Goal: Information Seeking & Learning: Learn about a topic

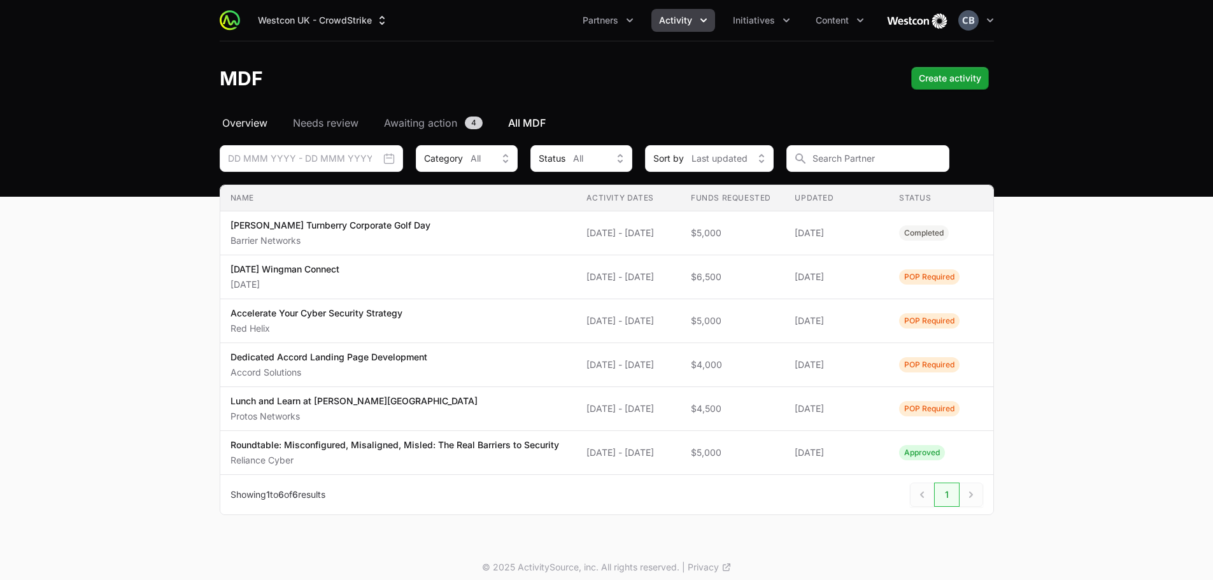
click at [238, 122] on span "Overview" at bounding box center [244, 122] width 45 height 15
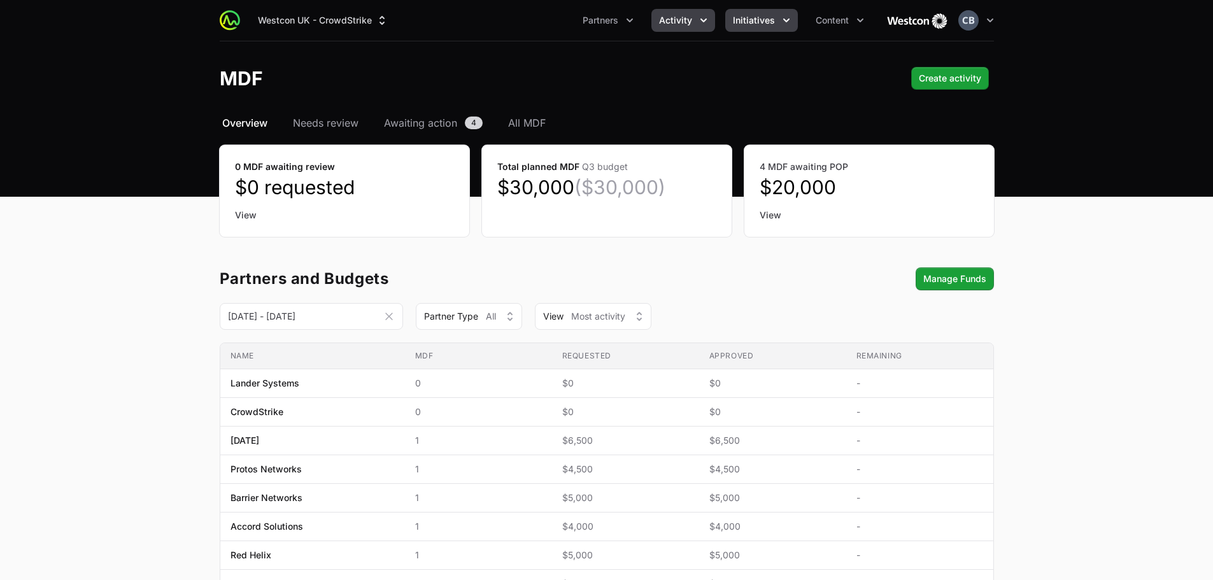
click at [783, 24] on icon "Initiatives menu" at bounding box center [786, 20] width 13 height 13
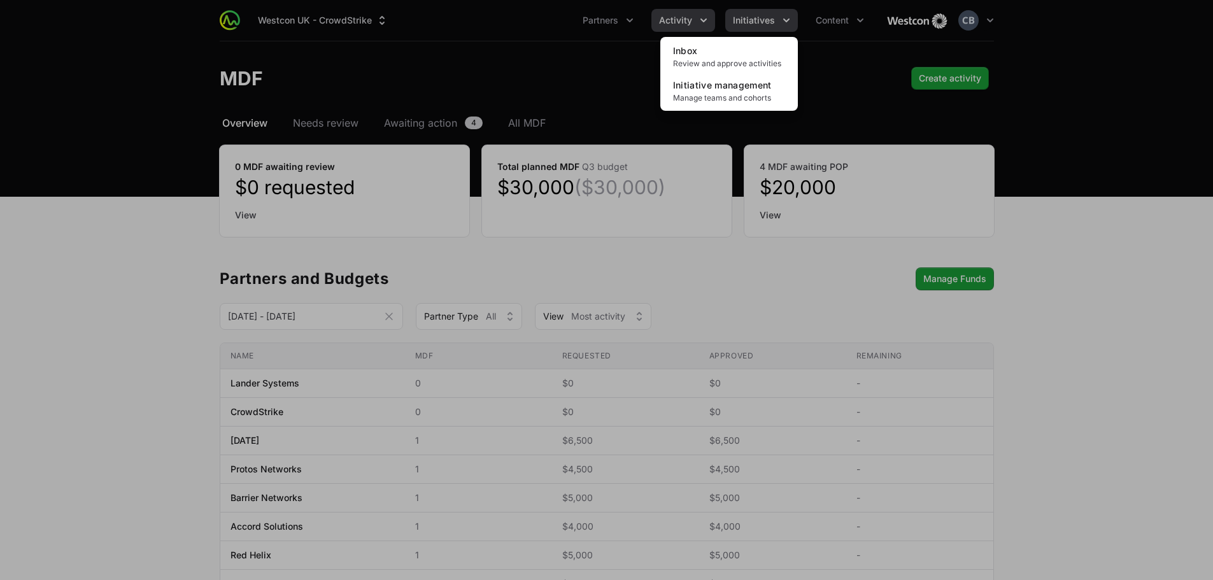
click at [783, 24] on div "Initiatives menu" at bounding box center [606, 290] width 1213 height 580
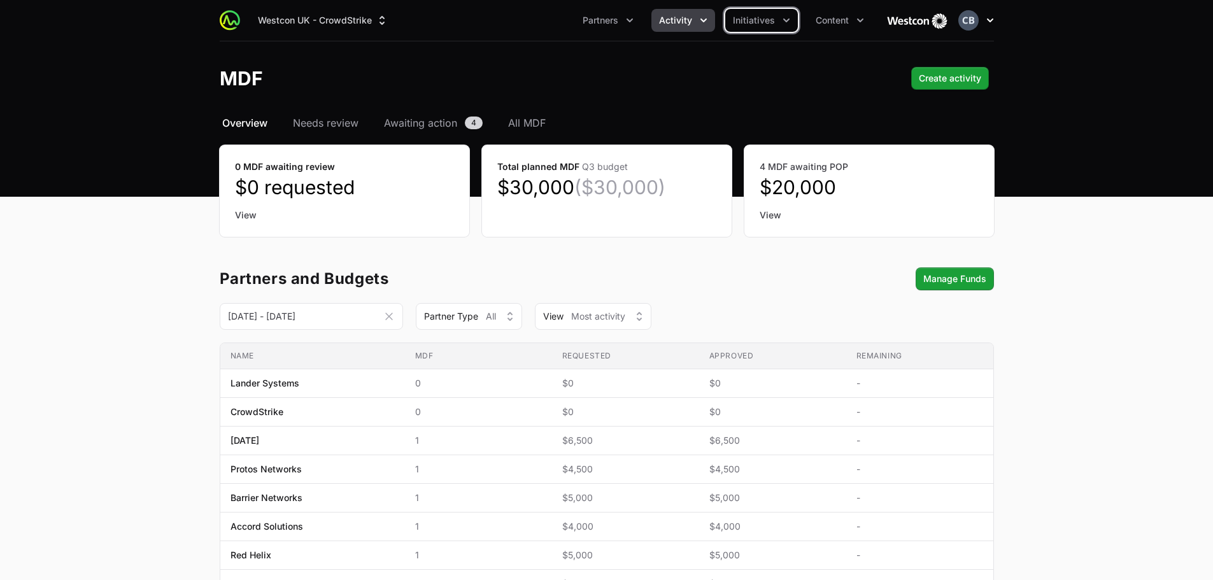
click at [990, 22] on icon "button" at bounding box center [990, 20] width 6 height 4
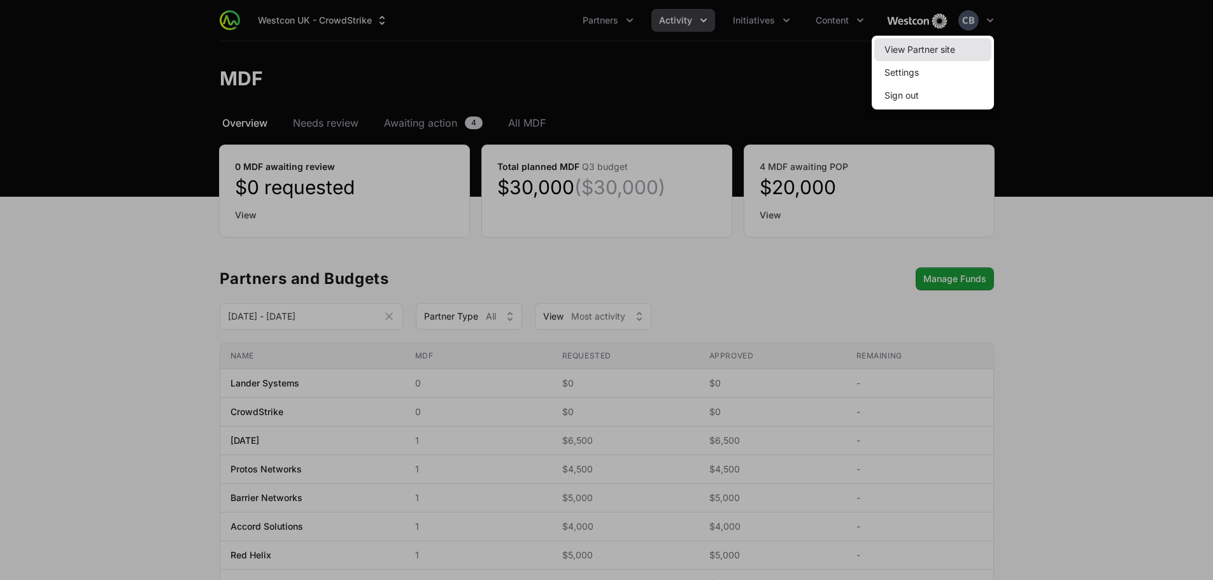
click at [938, 56] on link "View Partner site" at bounding box center [933, 49] width 117 height 23
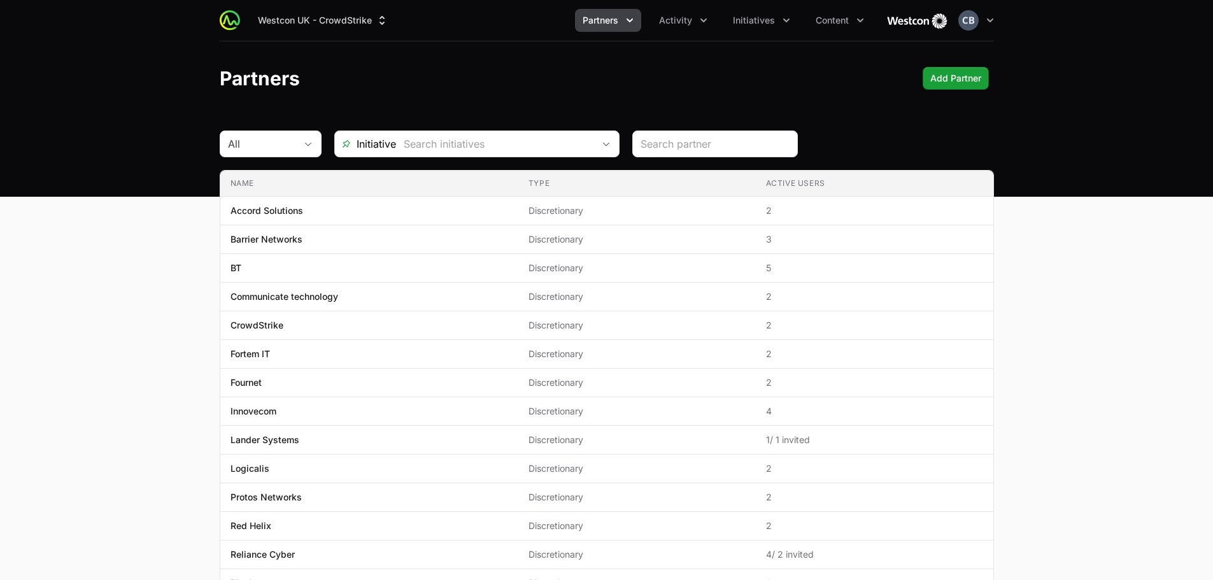
click at [636, 22] on icon "Partners menu" at bounding box center [630, 20] width 13 height 13
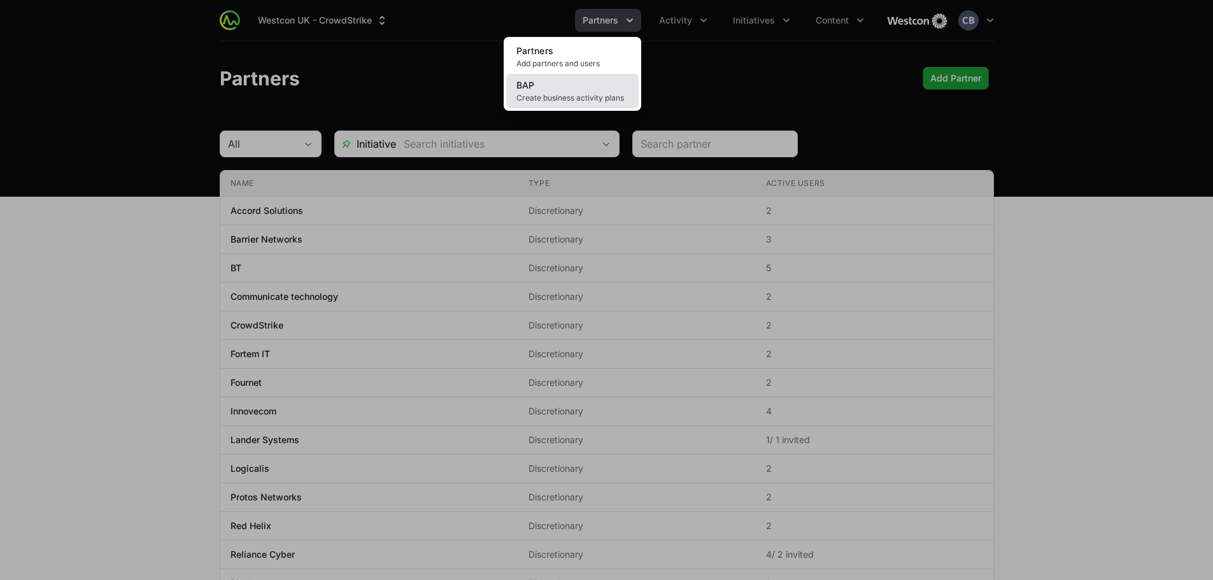
click at [595, 96] on span "Create business activity plans" at bounding box center [573, 98] width 112 height 10
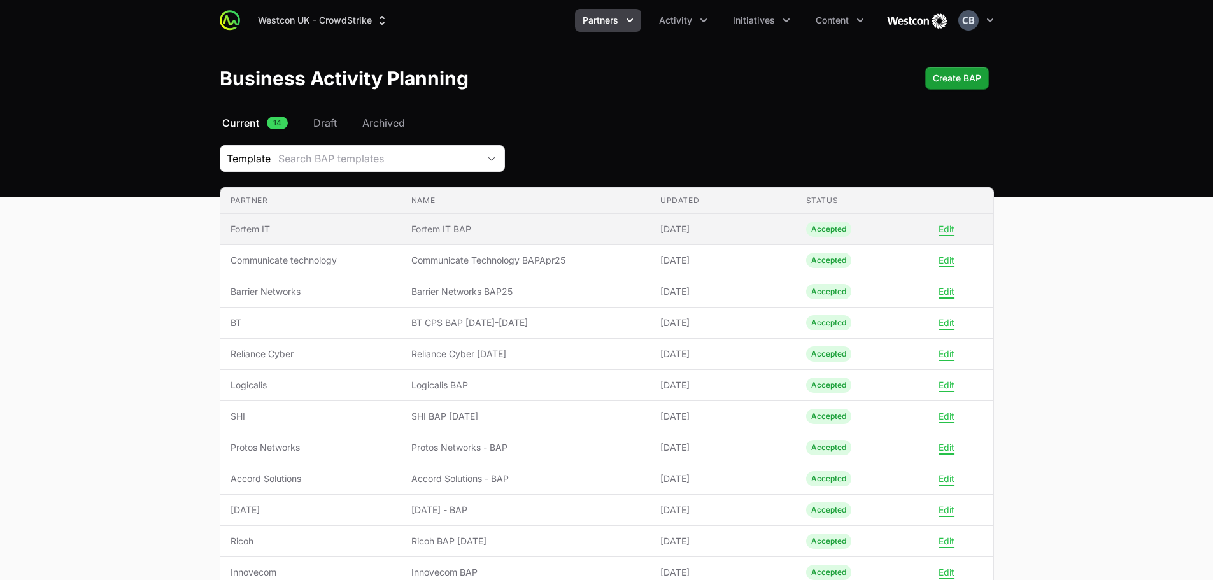
click at [576, 240] on td "Name Fortem IT BAP" at bounding box center [525, 229] width 249 height 31
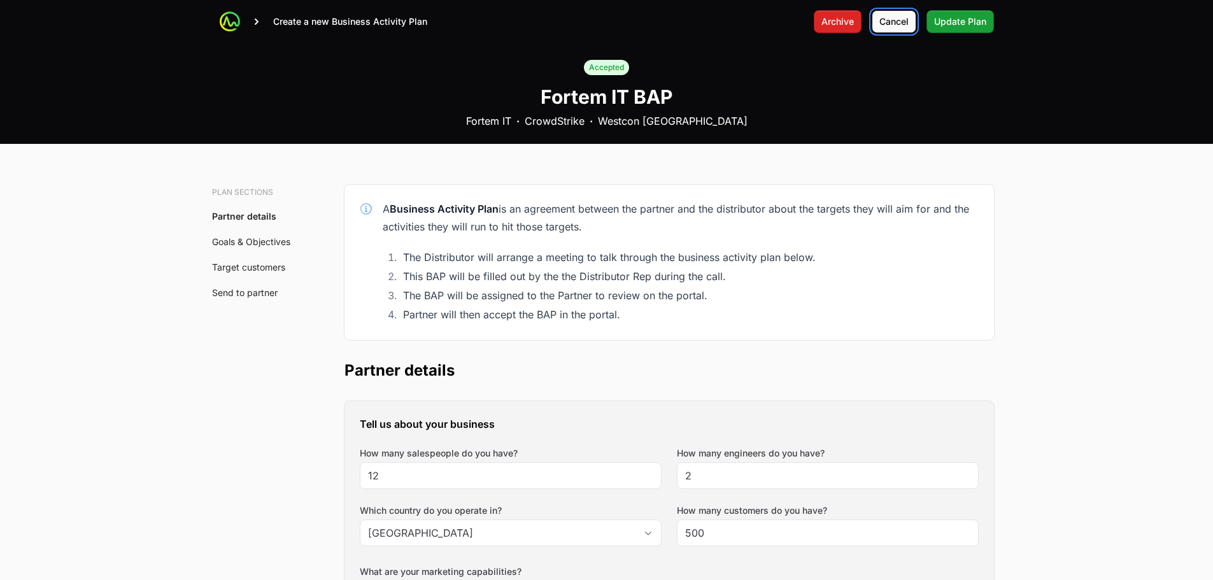
click at [906, 20] on span "Cancel" at bounding box center [894, 21] width 29 height 15
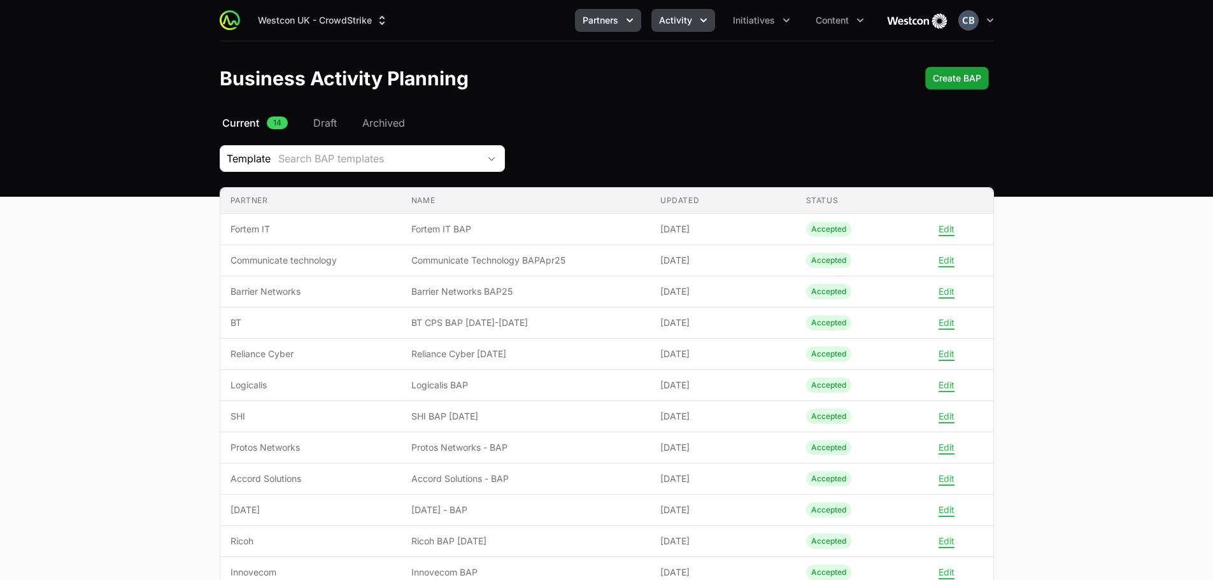
click at [701, 24] on icon "Activity menu" at bounding box center [703, 20] width 13 height 13
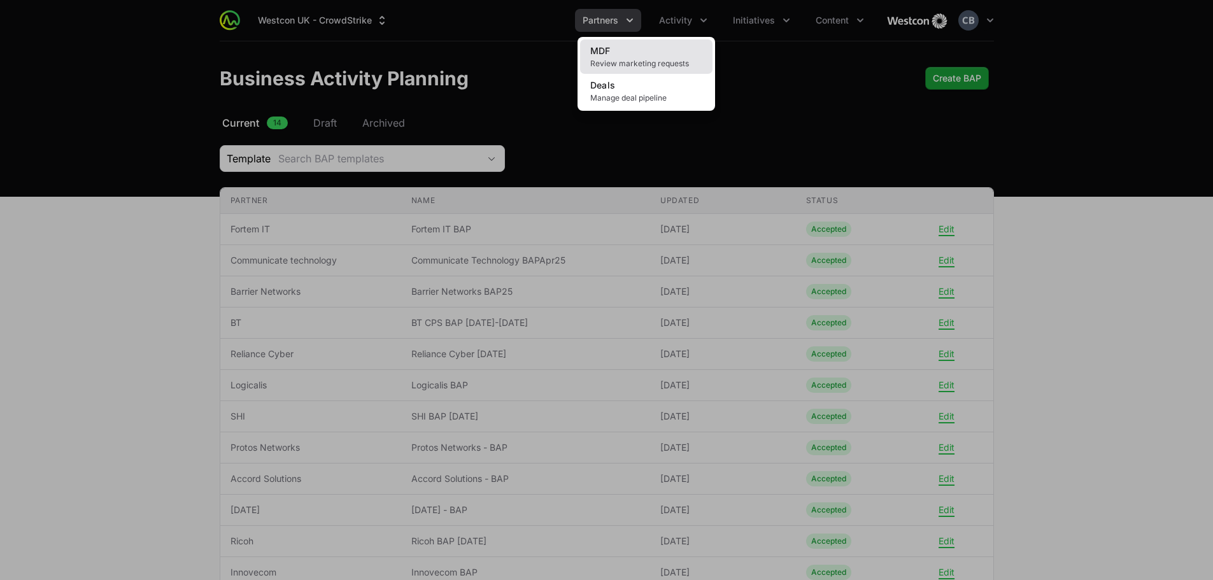
click at [661, 52] on link "MDF Review marketing requests" at bounding box center [646, 56] width 132 height 34
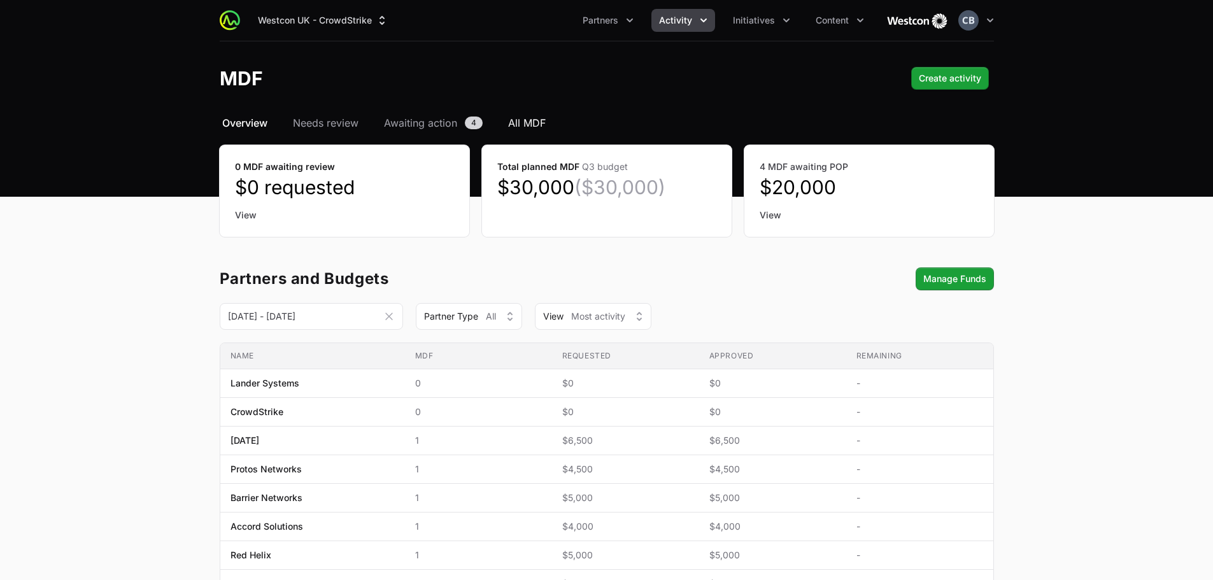
click at [532, 129] on span "All MDF" at bounding box center [527, 122] width 38 height 15
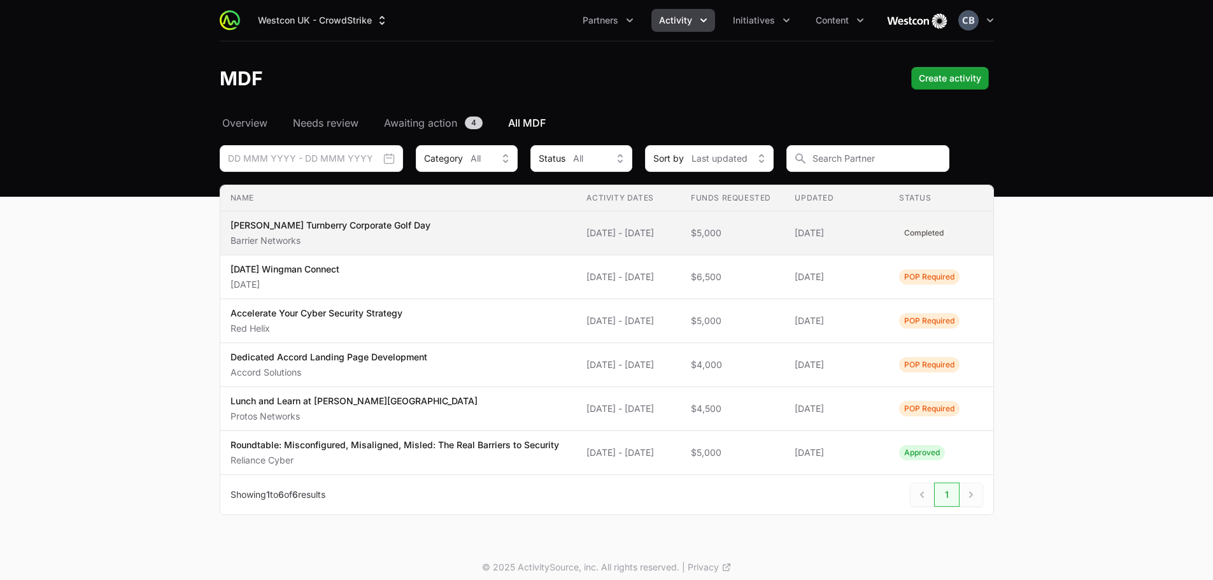
click at [432, 220] on span "[PERSON_NAME] Turnberry Corporate Golf Day Barrier Networks" at bounding box center [399, 233] width 336 height 28
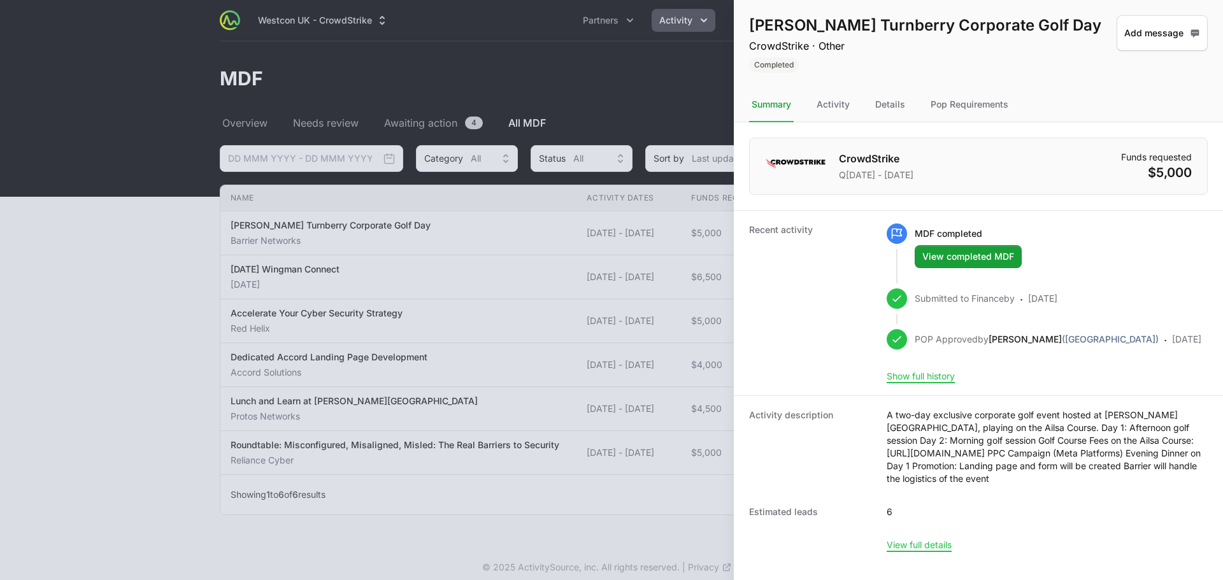
click at [675, 68] on div at bounding box center [611, 290] width 1223 height 580
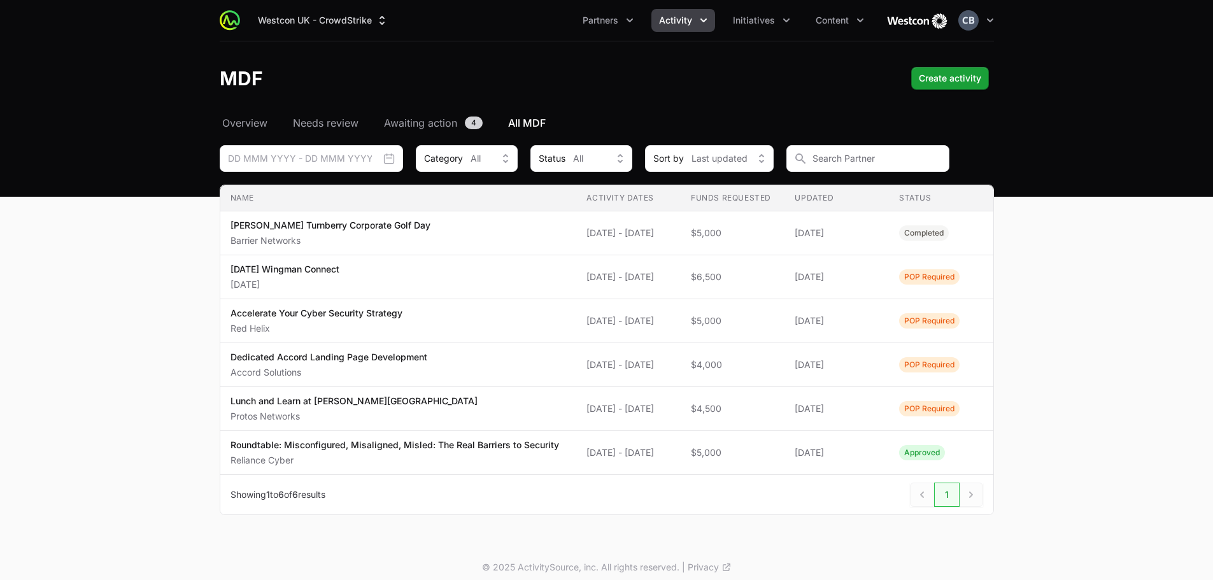
click at [703, 18] on icon "Activity menu" at bounding box center [703, 20] width 13 height 13
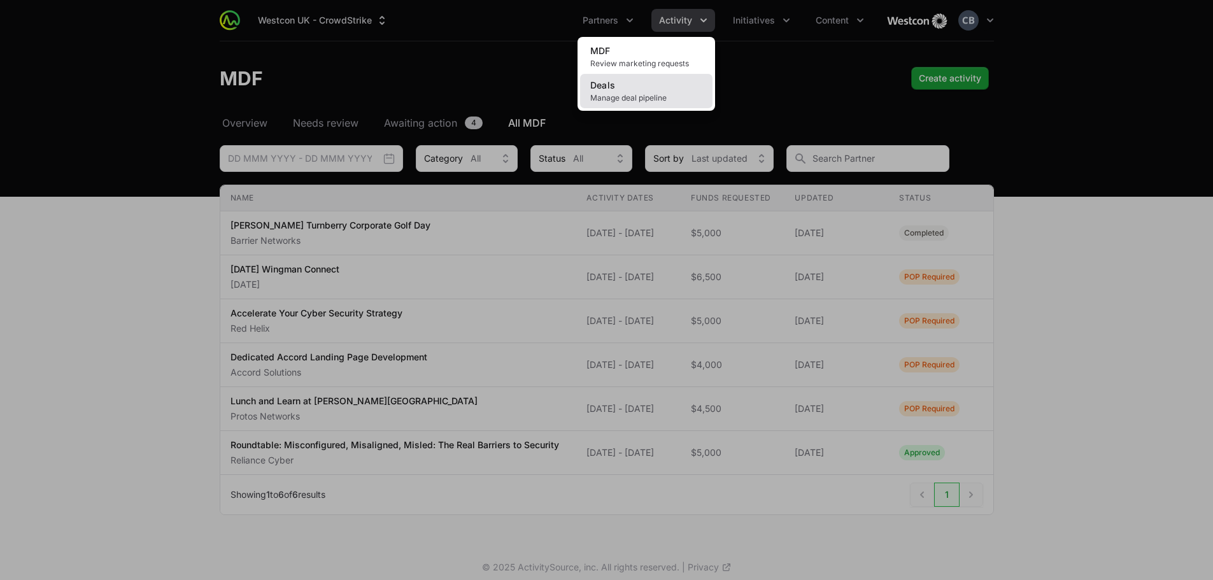
click at [656, 83] on link "Deals Manage deal pipeline" at bounding box center [646, 91] width 132 height 34
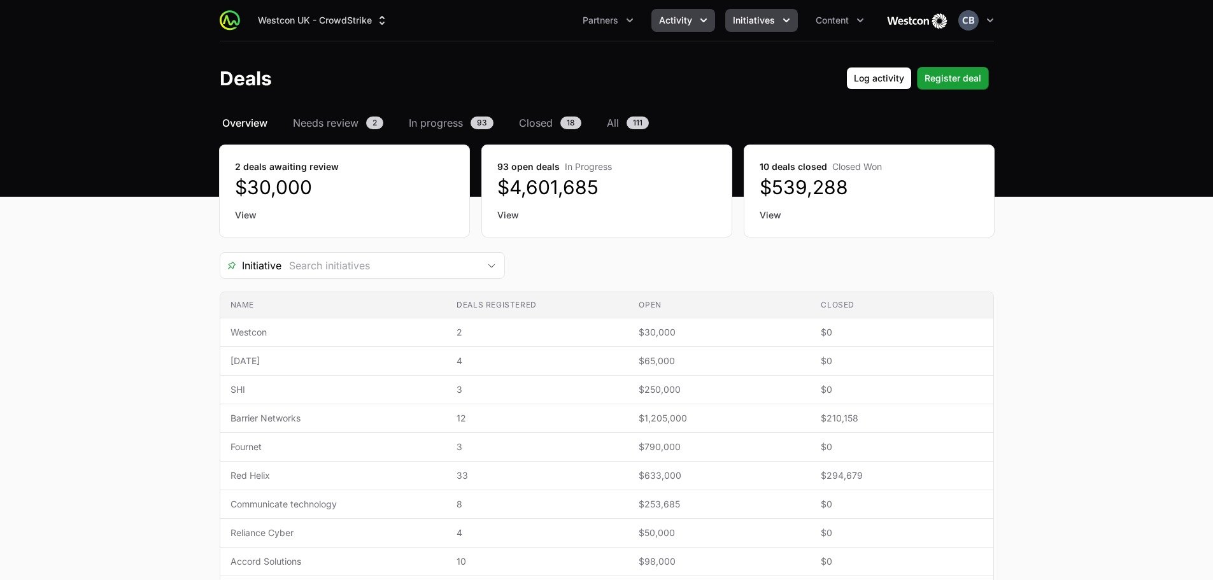
click at [787, 24] on icon "Initiatives menu" at bounding box center [786, 20] width 13 height 13
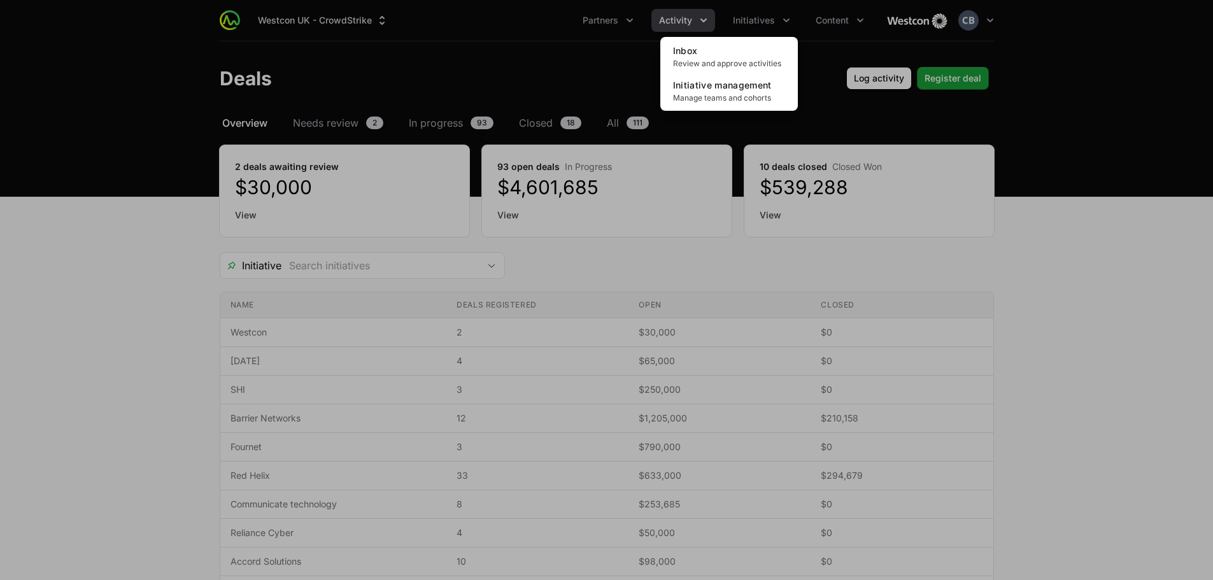
click at [856, 19] on div "Initiatives menu" at bounding box center [606, 290] width 1213 height 580
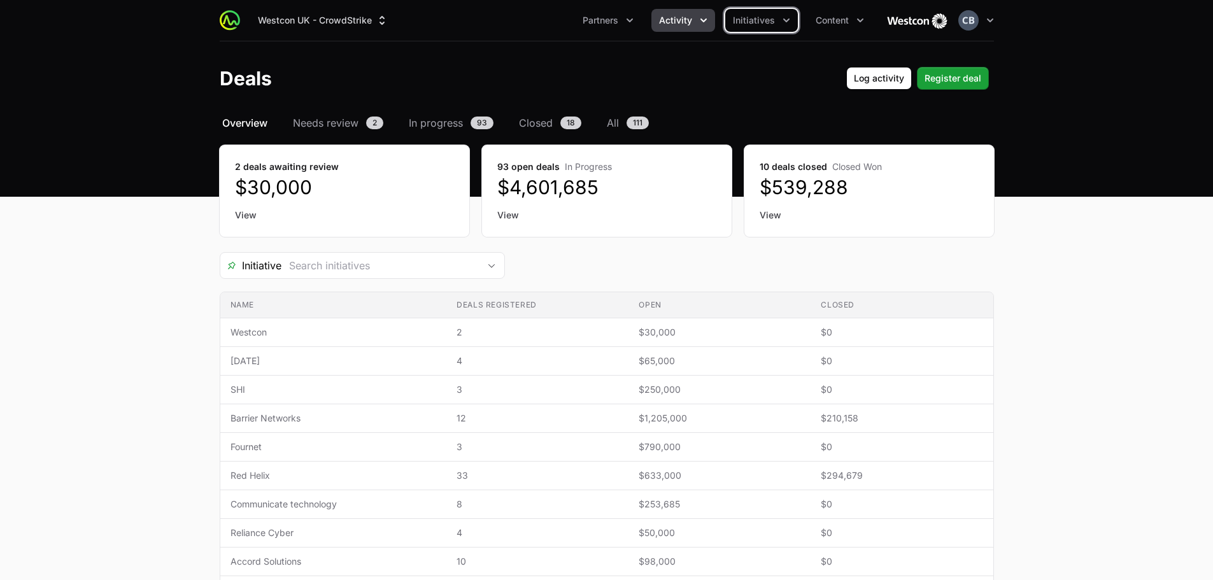
click at [856, 19] on icon "Content menu" at bounding box center [860, 20] width 13 height 13
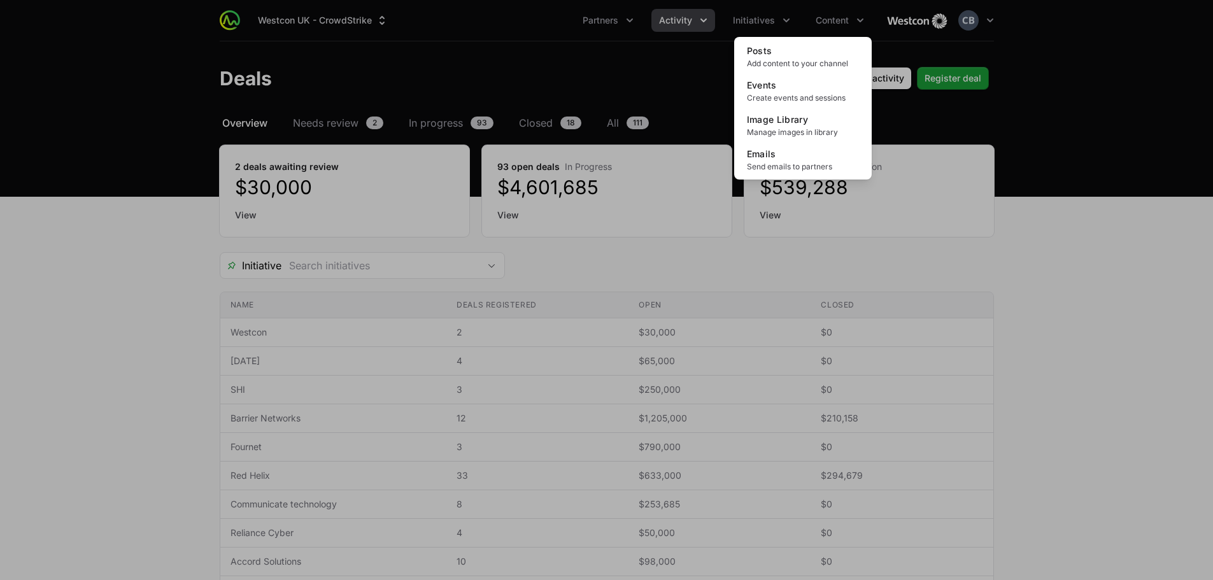
click at [693, 23] on div "Content menu" at bounding box center [606, 290] width 1213 height 580
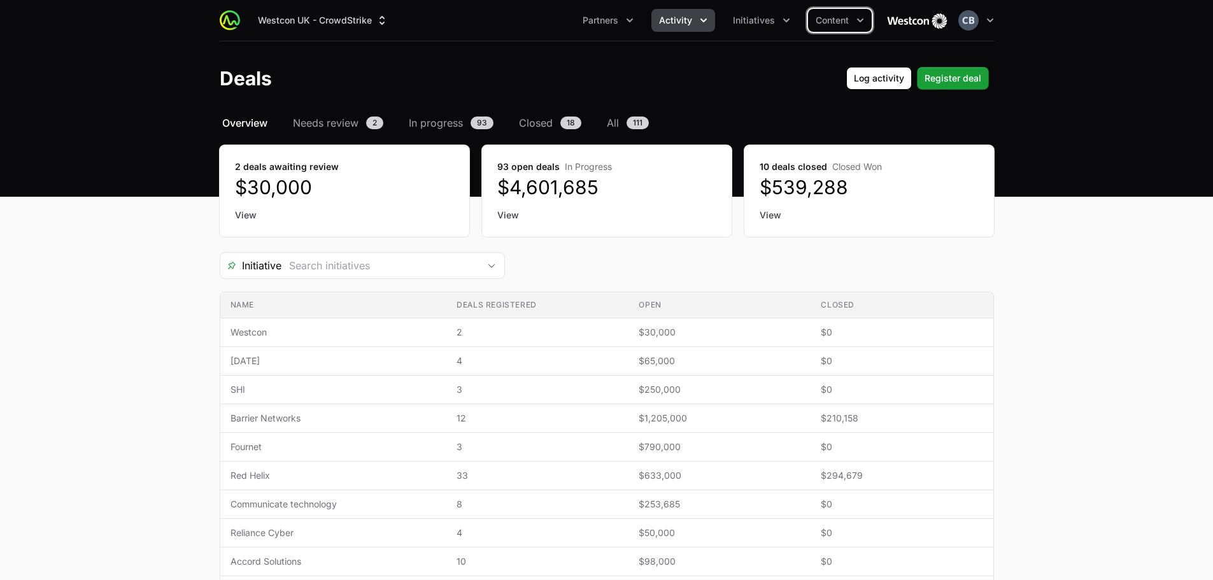
click at [695, 22] on button "Activity" at bounding box center [684, 20] width 64 height 23
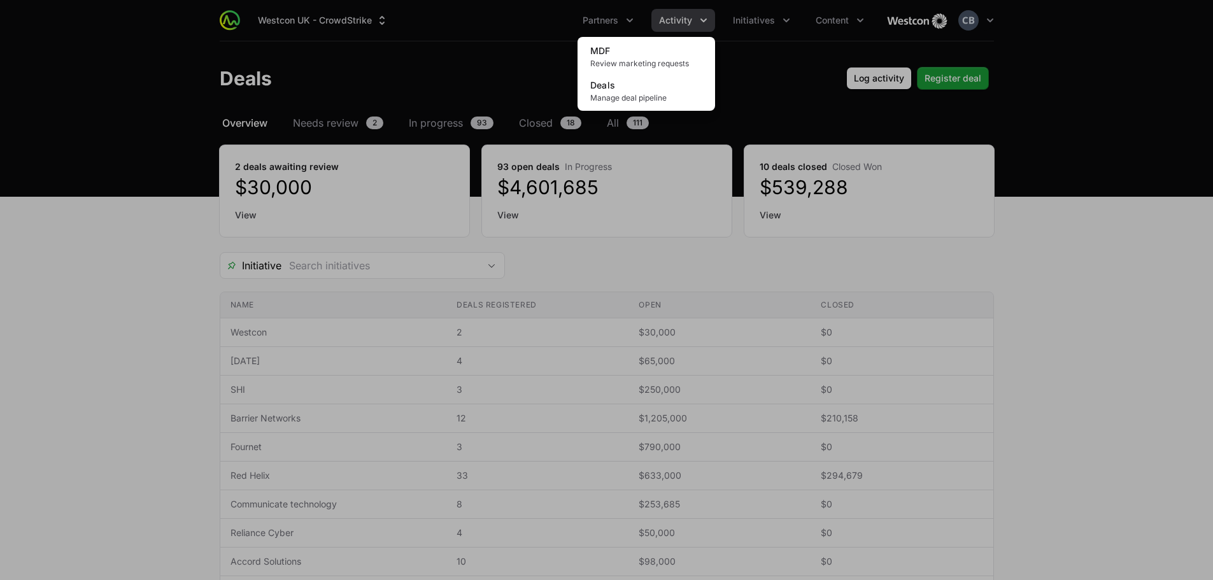
click at [1147, 164] on div "Activity menu" at bounding box center [606, 290] width 1213 height 580
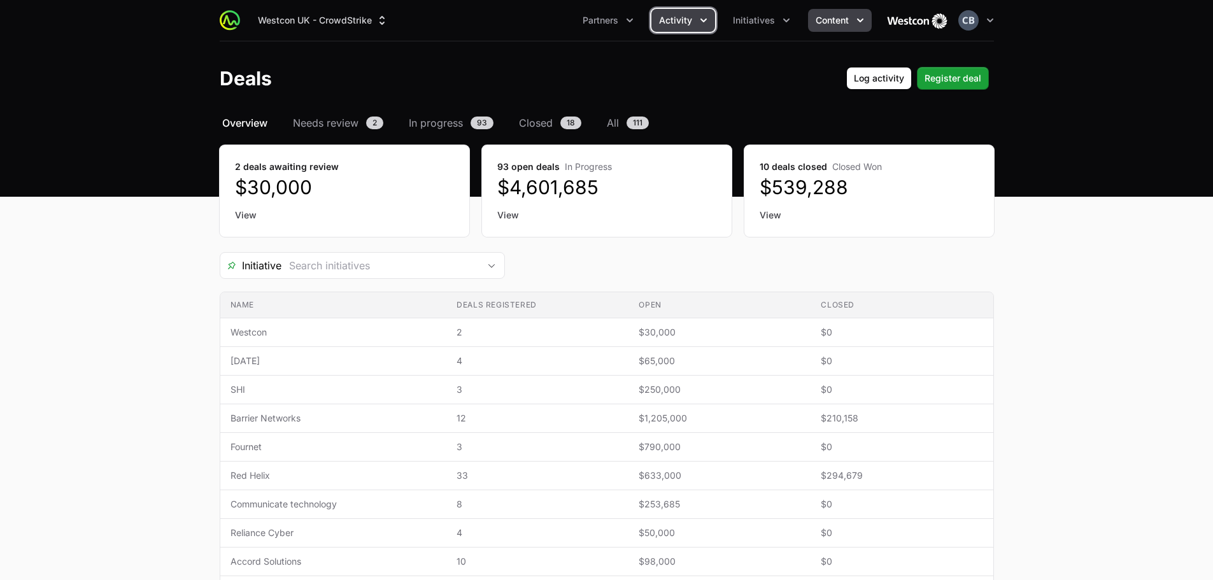
click at [866, 22] on icon "Content menu" at bounding box center [860, 20] width 13 height 13
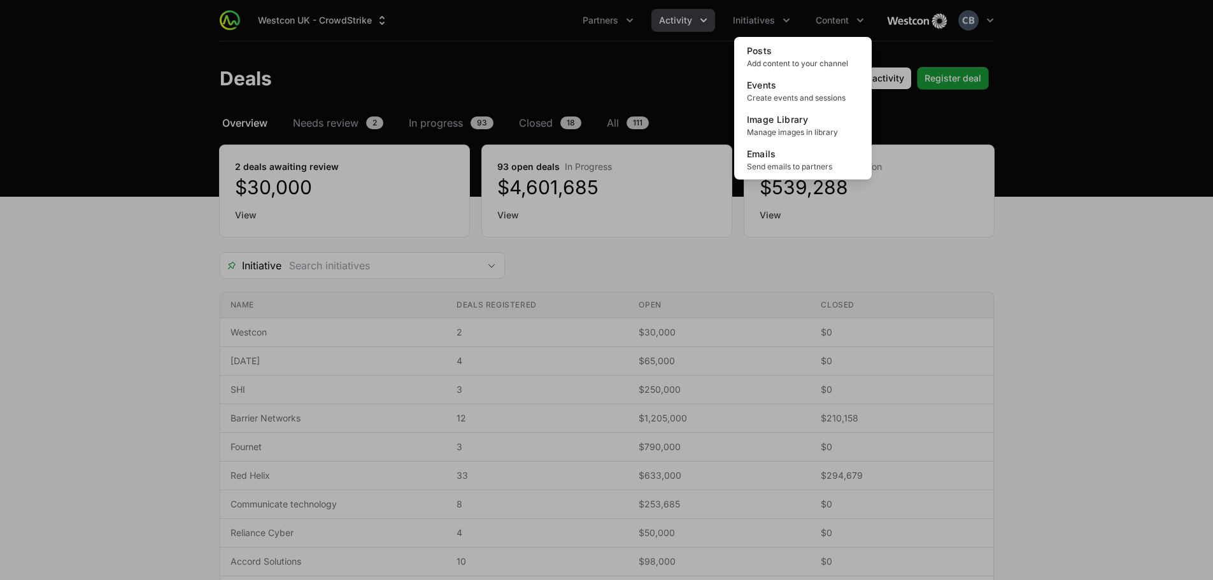
click at [1143, 99] on div "Content menu" at bounding box center [606, 290] width 1213 height 580
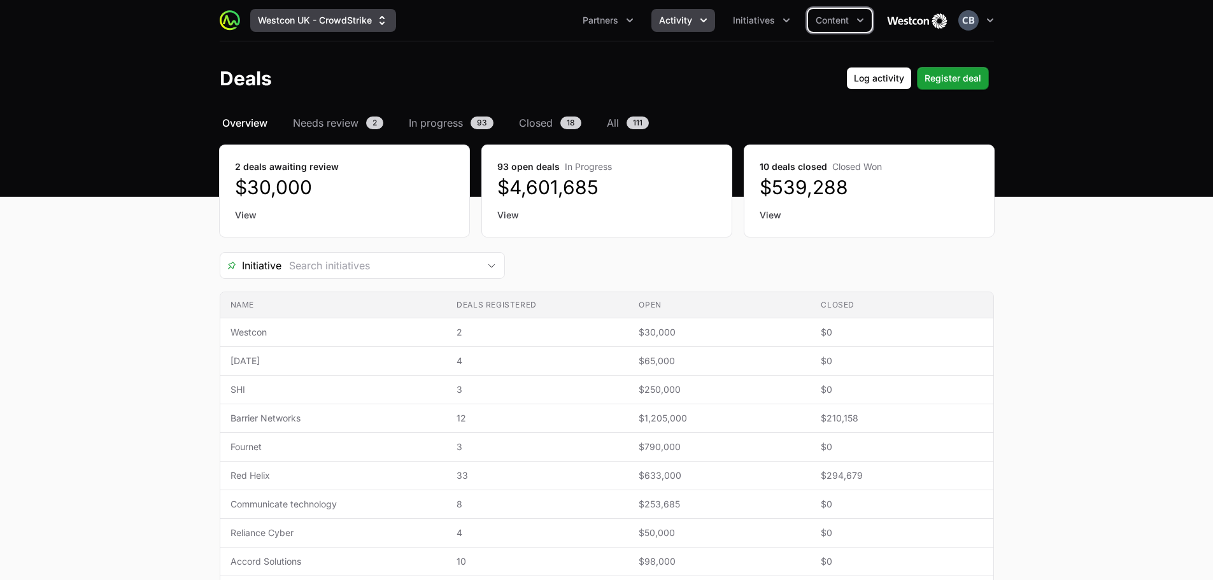
click at [372, 28] on button "Westcon UK - CrowdStrike" at bounding box center [323, 20] width 146 height 23
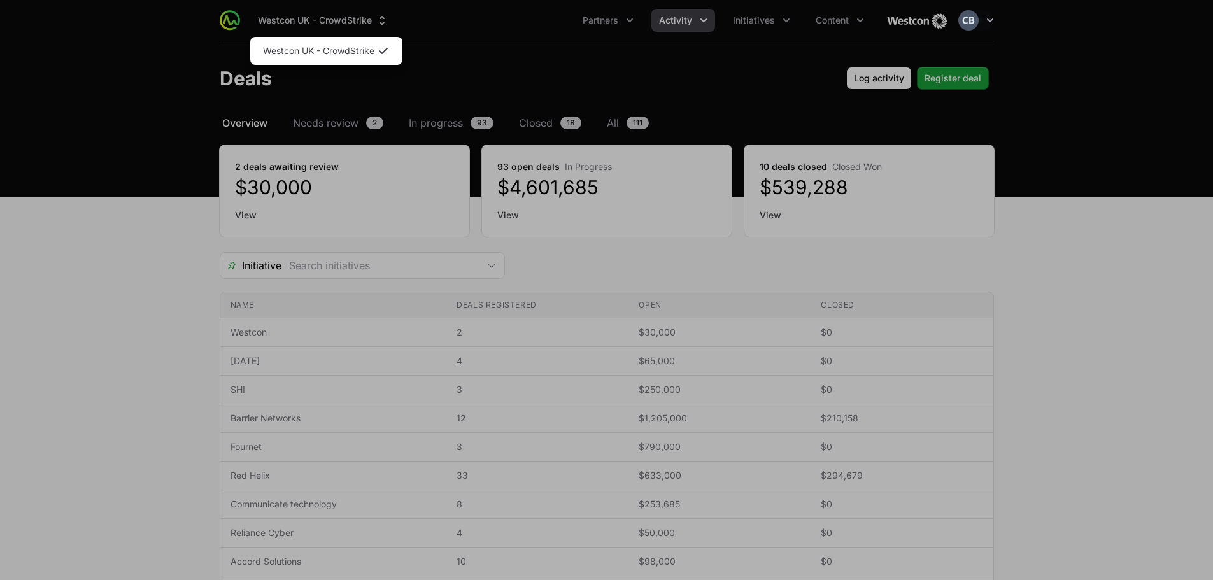
click at [378, 25] on div "Supplier switch menu" at bounding box center [606, 290] width 1213 height 580
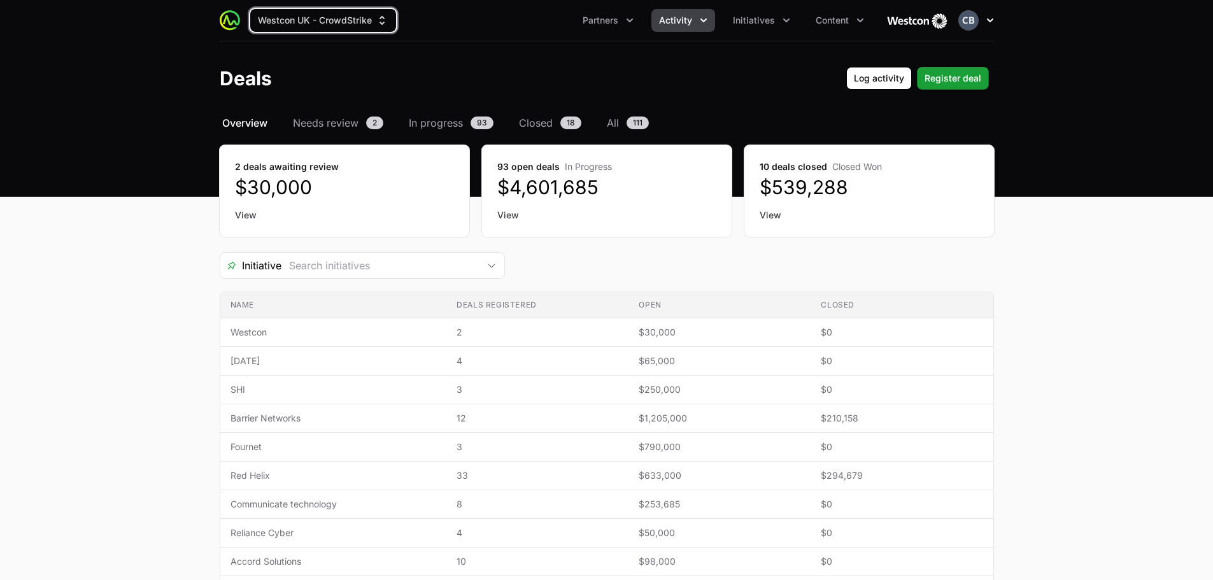
click at [989, 18] on icon "button" at bounding box center [990, 20] width 13 height 13
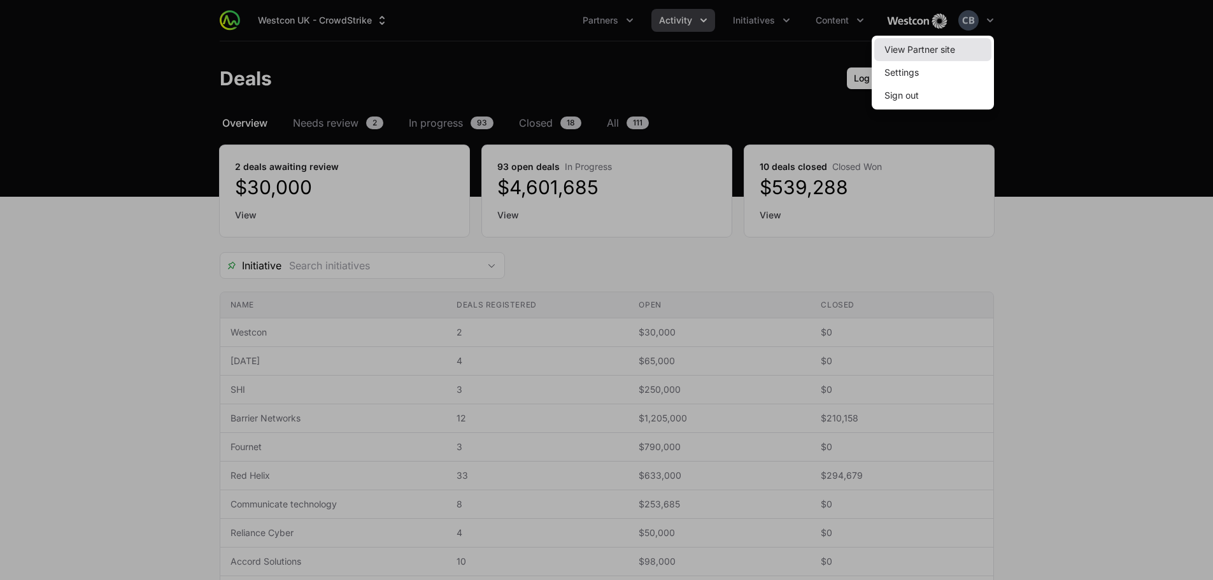
click at [973, 41] on link "View Partner site" at bounding box center [933, 49] width 117 height 23
